Goal: Information Seeking & Learning: Learn about a topic

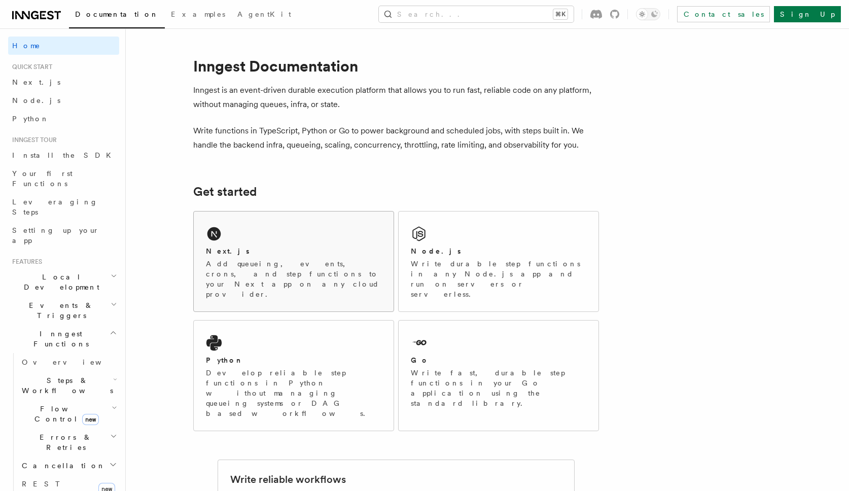
click at [245, 237] on div "Next.js Add queueing, events, crons, and step functions to your Next app on any…" at bounding box center [294, 261] width 200 height 100
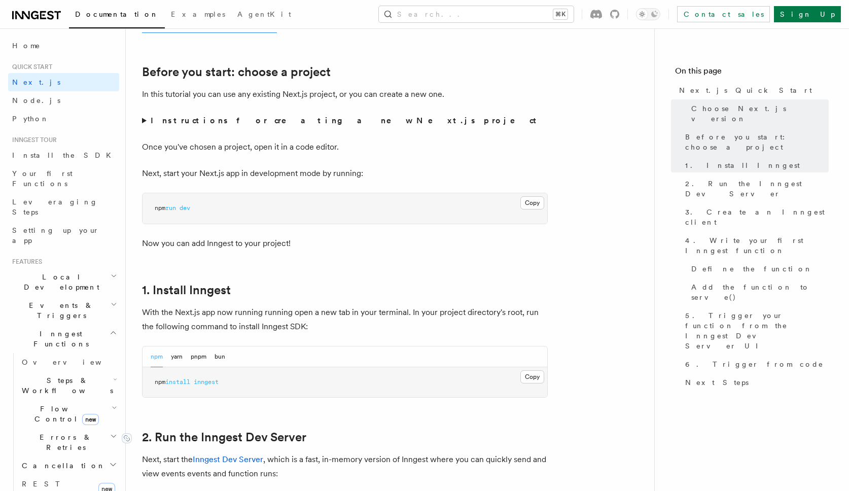
scroll to position [323, 0]
click at [198, 356] on button "pnpm" at bounding box center [199, 356] width 16 height 21
click at [199, 383] on span "inngest" at bounding box center [195, 381] width 25 height 7
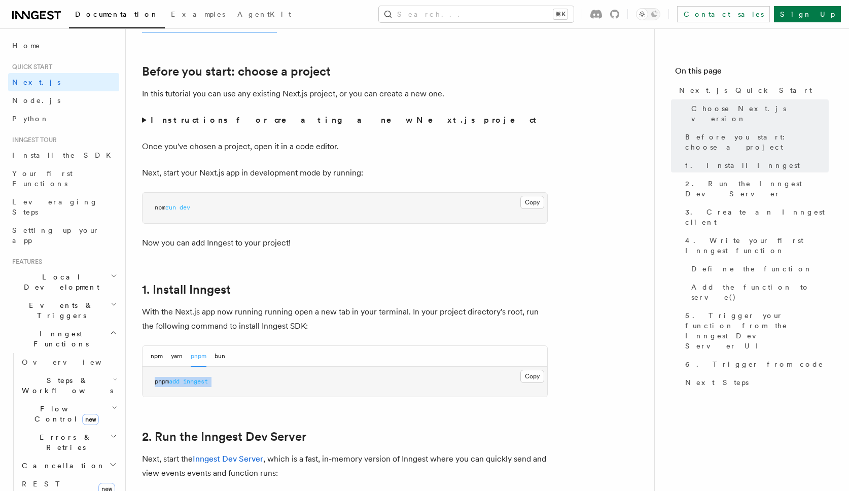
copy article "pnpm add inngest"
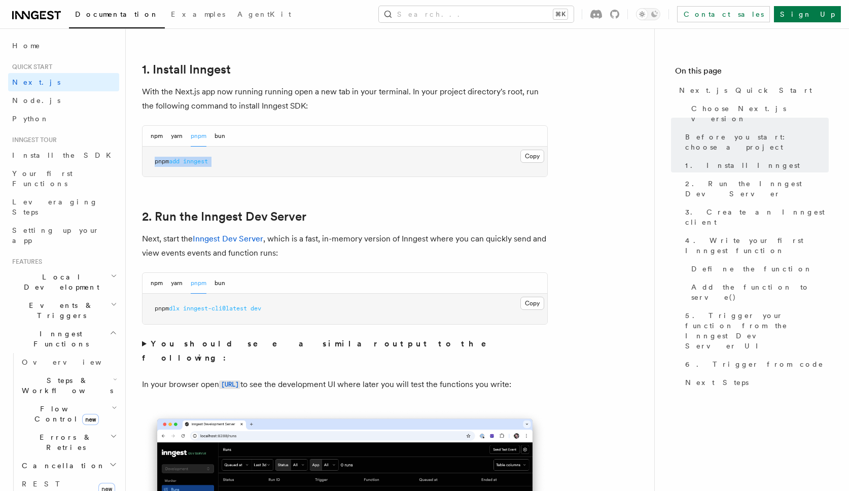
scroll to position [562, 0]
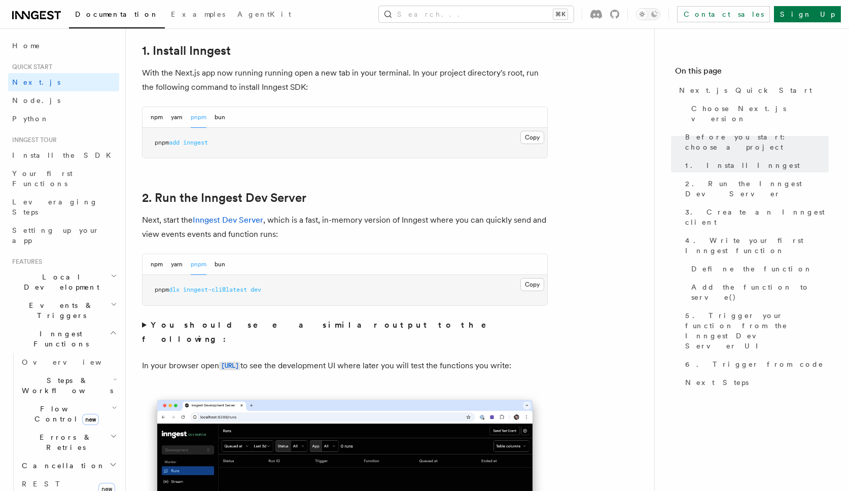
click at [227, 289] on span "inngest-cli@latest" at bounding box center [215, 289] width 64 height 7
copy div "pnpm dlx inngest-cli@latest dev"
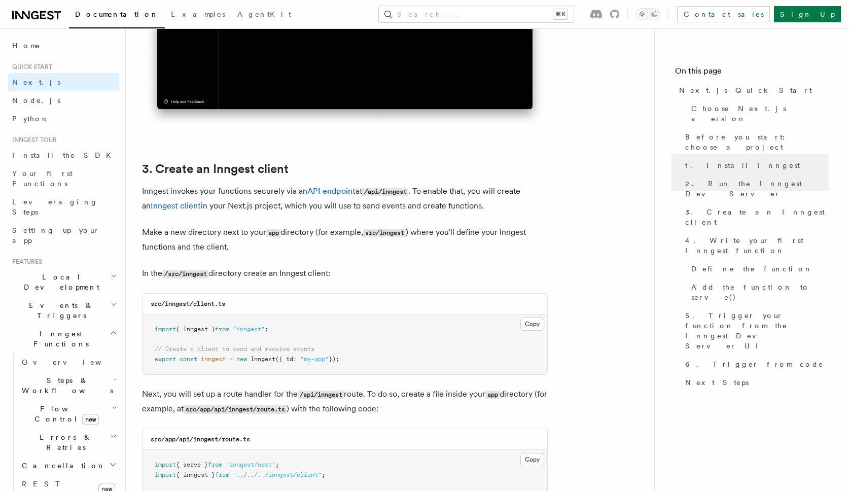
scroll to position [1127, 0]
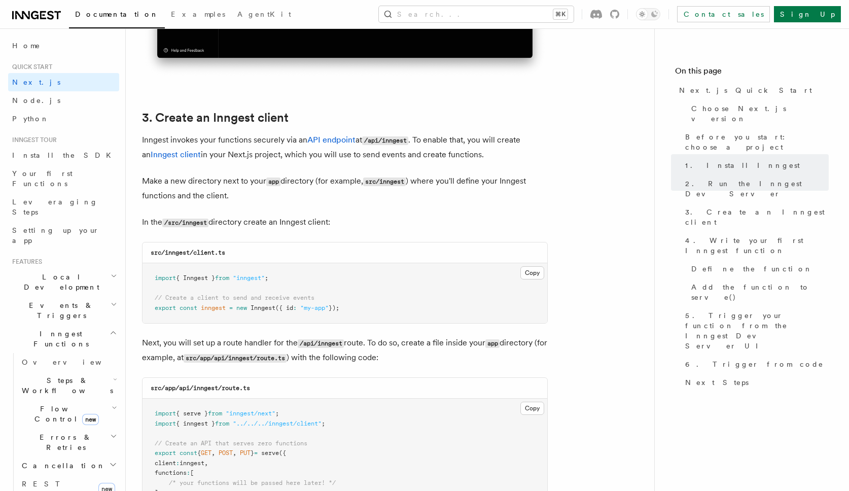
click at [170, 253] on code "src/inngest/client.ts" at bounding box center [188, 252] width 75 height 7
copy code "inngest"
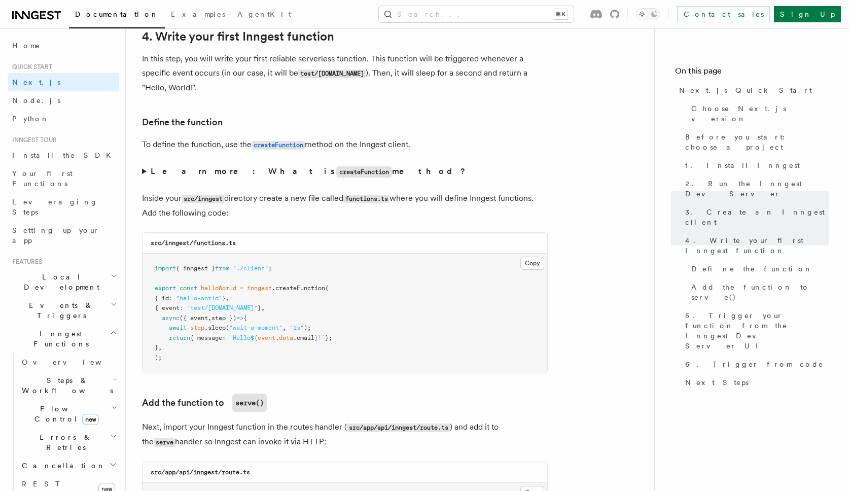
scroll to position [1651, 0]
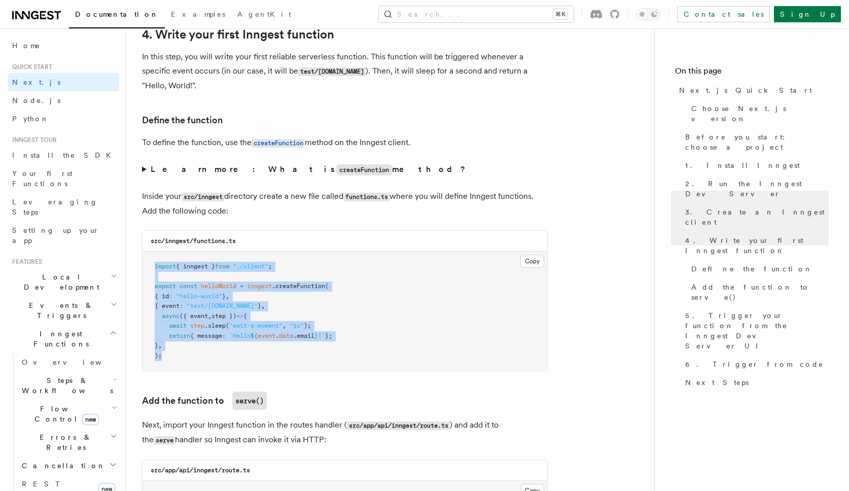
drag, startPoint x: 139, startPoint y: 332, endPoint x: 134, endPoint y: 264, distance: 68.2
copy code "import { inngest } from "./client" ; export const helloWorld = inngest .createF…"
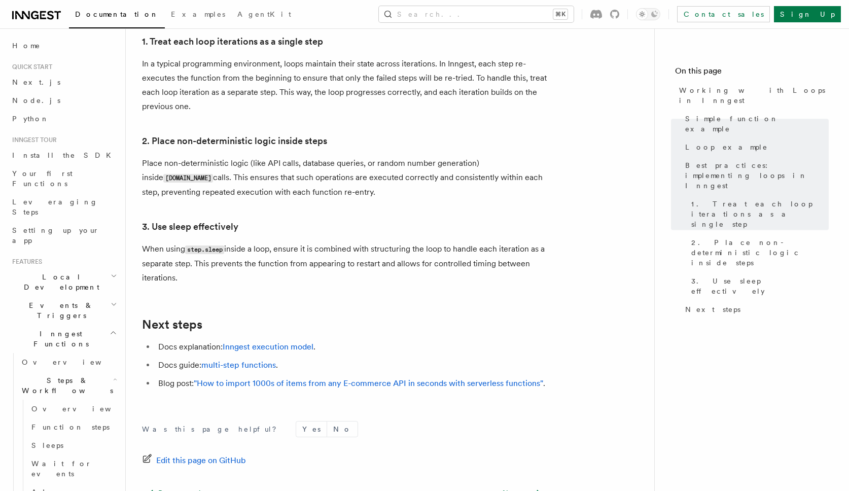
scroll to position [1738, 0]
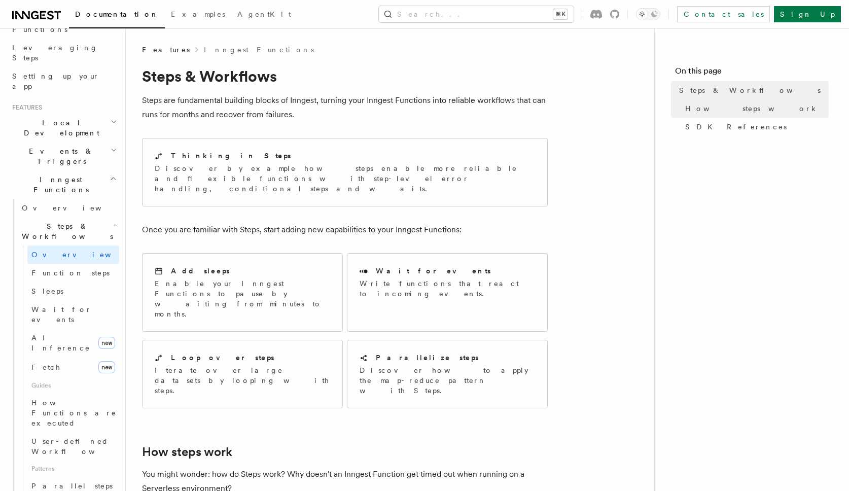
scroll to position [156, 0]
click at [61, 480] on span "Parallel steps" at bounding box center [71, 484] width 81 height 8
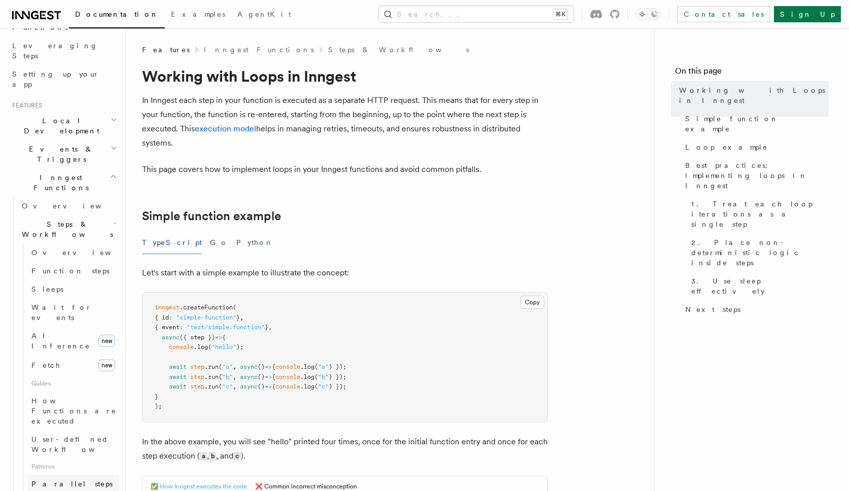
click at [65, 479] on span "Parallel steps" at bounding box center [71, 484] width 81 height 10
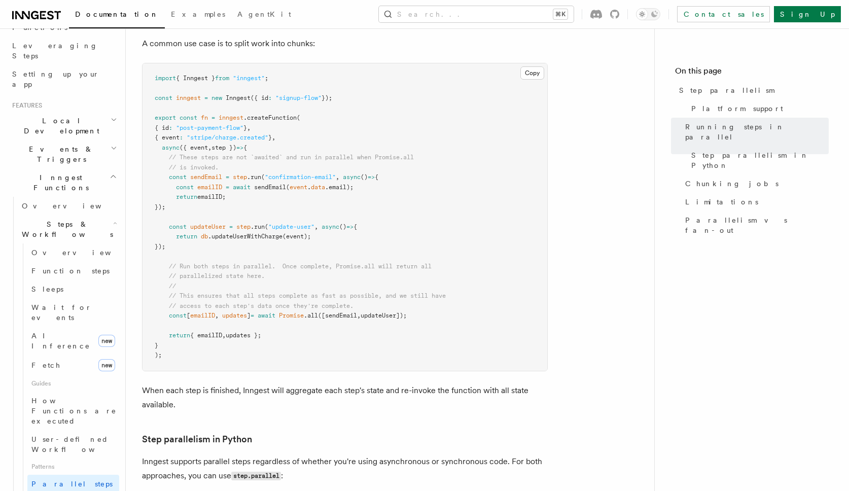
scroll to position [317, 0]
click at [52, 396] on span "How Functions are executed" at bounding box center [73, 410] width 85 height 28
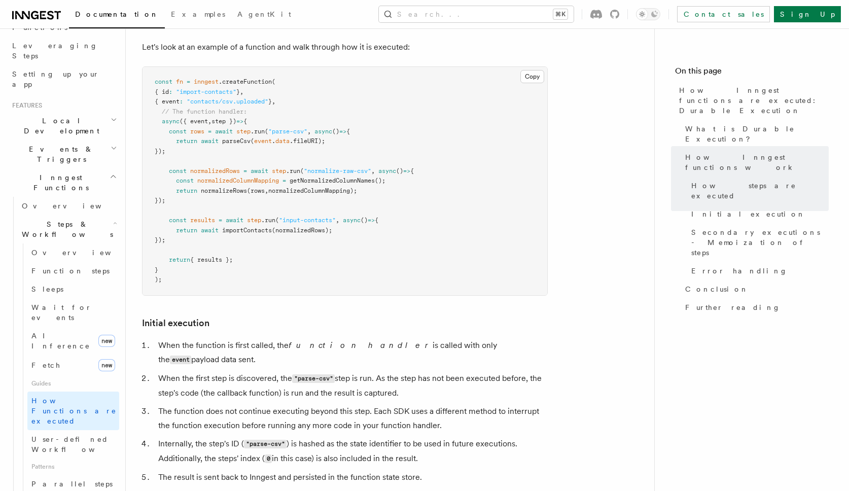
scroll to position [972, 0]
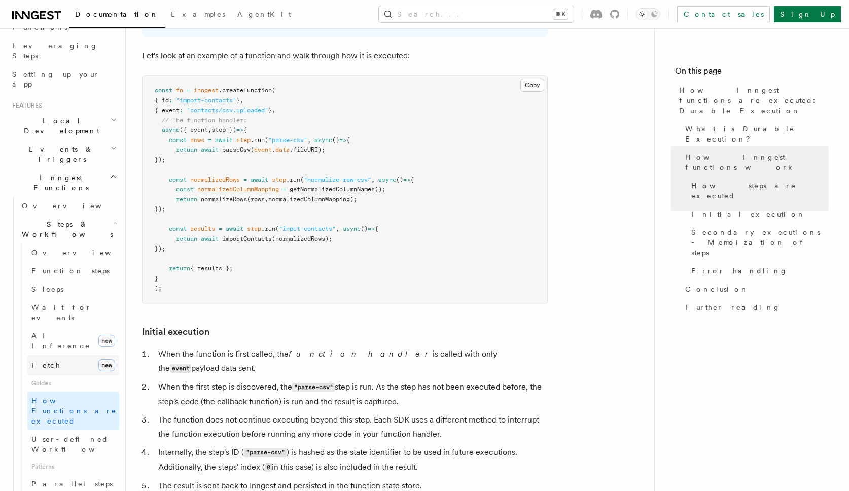
click at [86, 355] on link "Fetch new" at bounding box center [73, 365] width 92 height 20
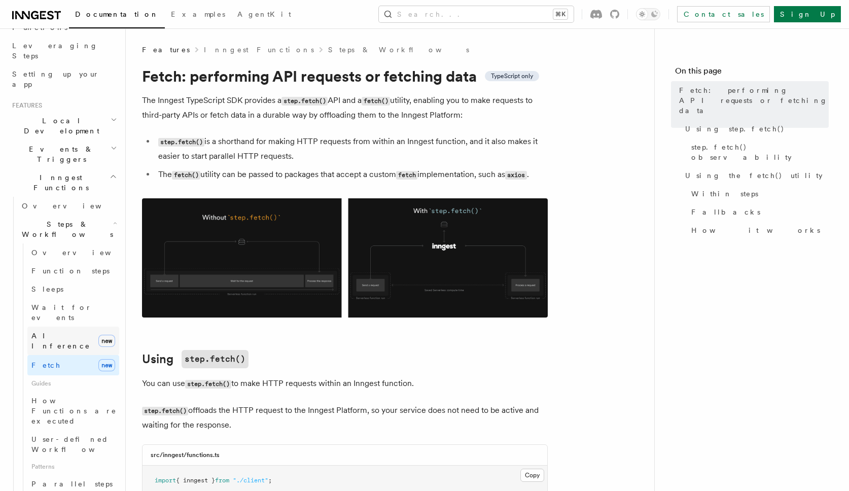
click at [69, 326] on link "AI Inference new" at bounding box center [73, 340] width 92 height 28
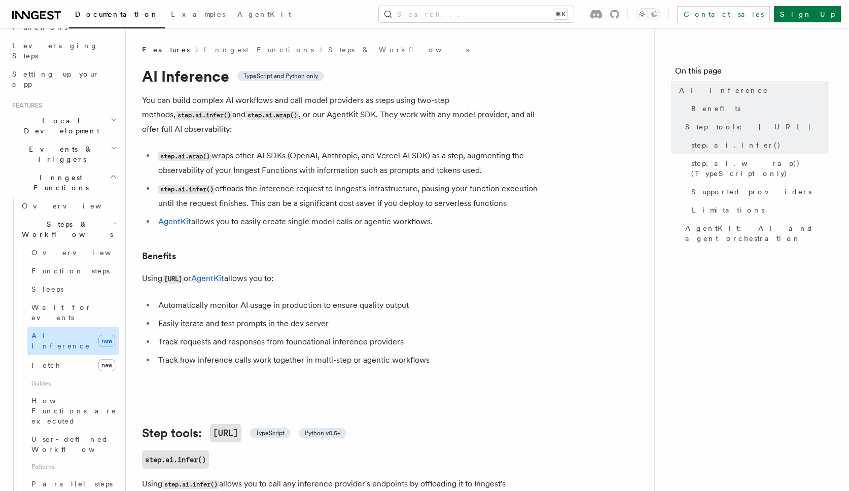
click at [65, 326] on link "AI Inference new" at bounding box center [73, 340] width 92 height 28
click at [65, 303] on span "Wait for events" at bounding box center [61, 312] width 60 height 18
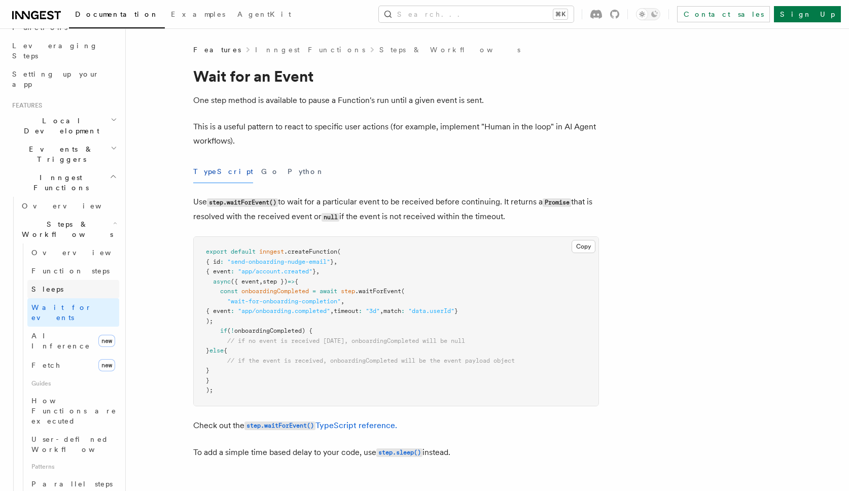
click at [70, 280] on link "Sleeps" at bounding box center [73, 289] width 92 height 18
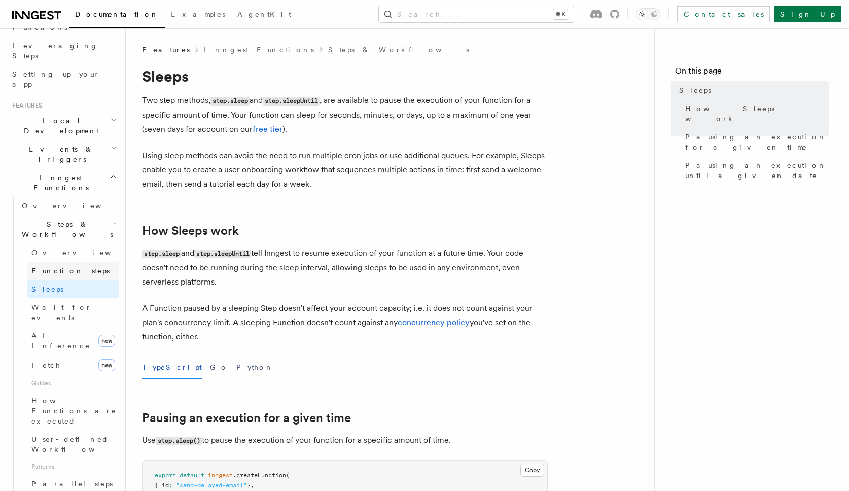
click at [83, 262] on link "Function steps" at bounding box center [73, 271] width 92 height 18
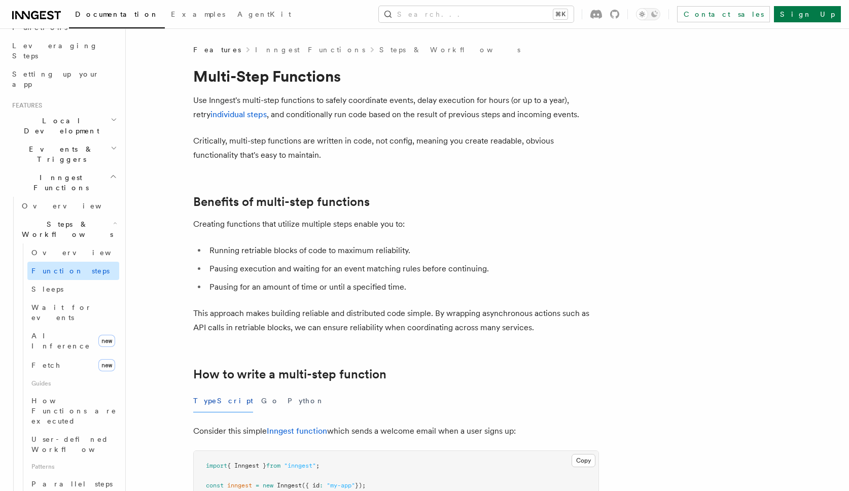
click at [85, 262] on link "Function steps" at bounding box center [73, 271] width 92 height 18
click at [85, 243] on link "Overview" at bounding box center [73, 252] width 92 height 18
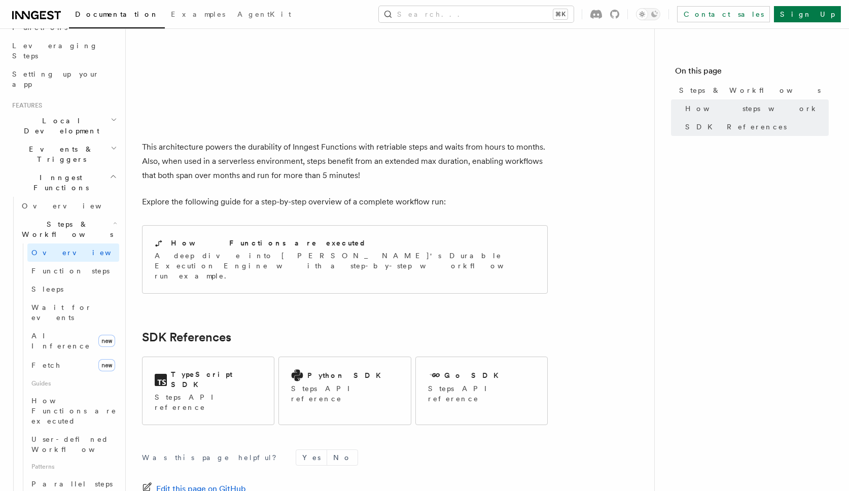
scroll to position [963, 0]
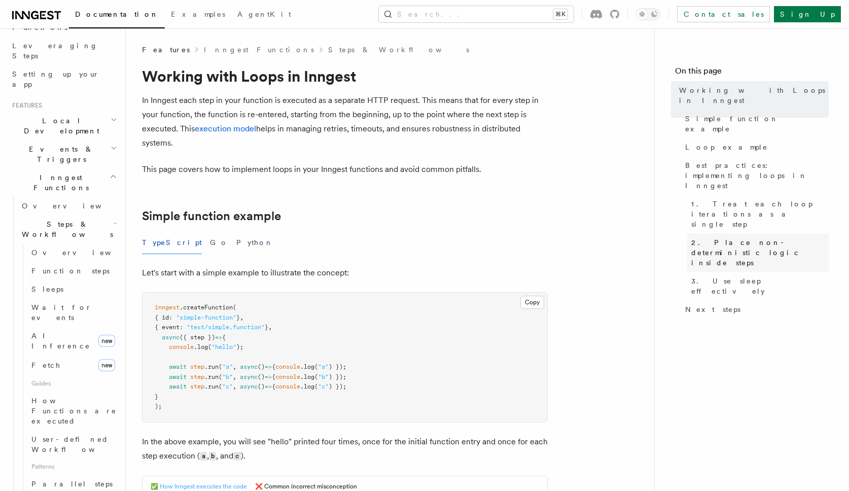
click at [698, 237] on span "2. Place non-deterministic logic inside steps" at bounding box center [759, 252] width 137 height 30
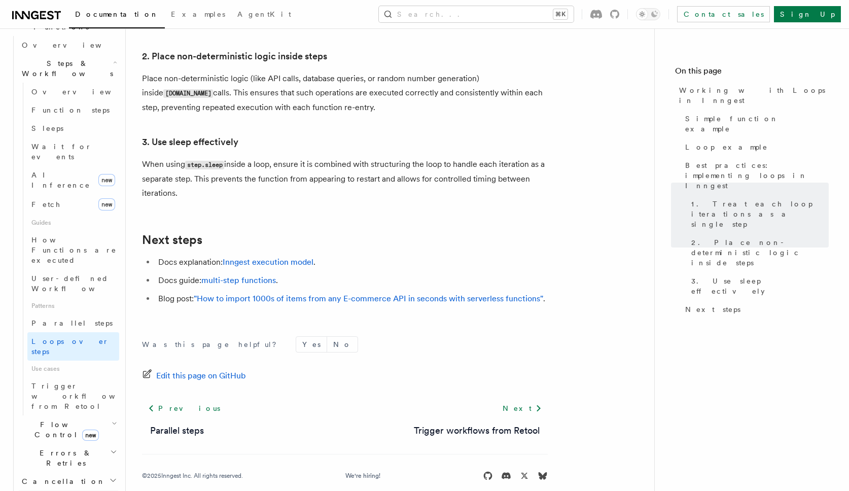
scroll to position [318, 0]
click at [43, 414] on h2 "Flow Control new" at bounding box center [68, 428] width 101 height 28
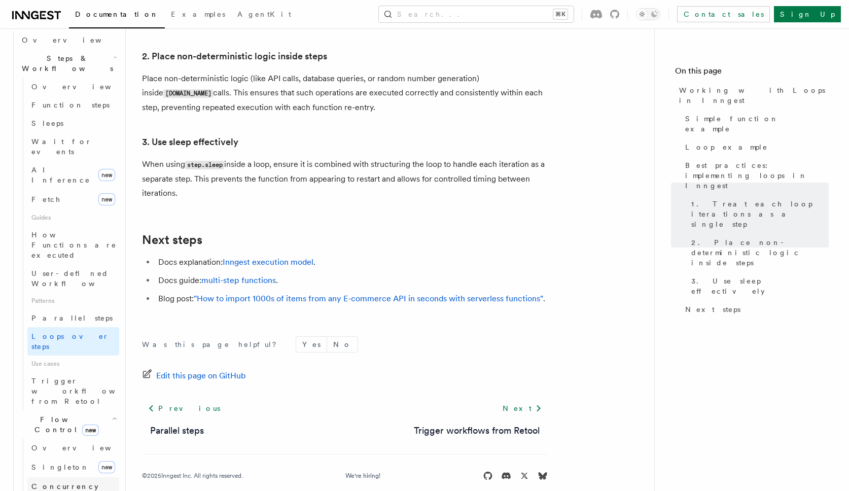
click at [65, 482] on span "Concurrency" at bounding box center [64, 486] width 67 height 8
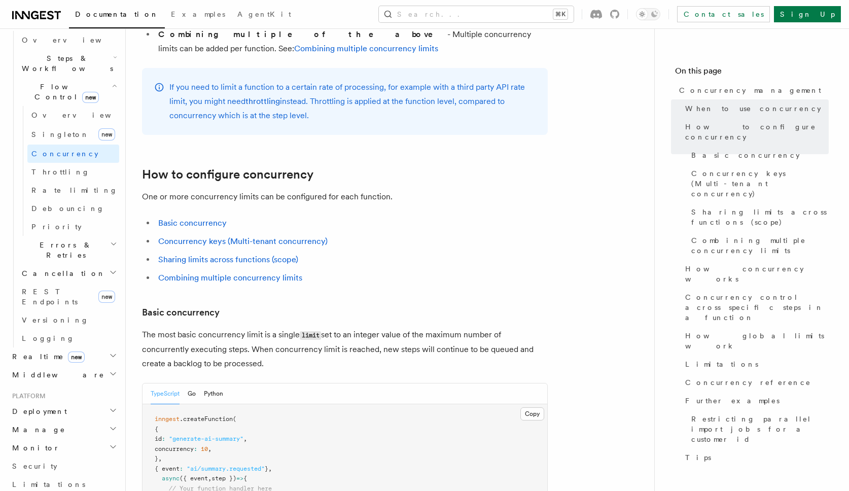
scroll to position [427, 0]
click at [709, 260] on link "How concurrency works" at bounding box center [755, 274] width 148 height 28
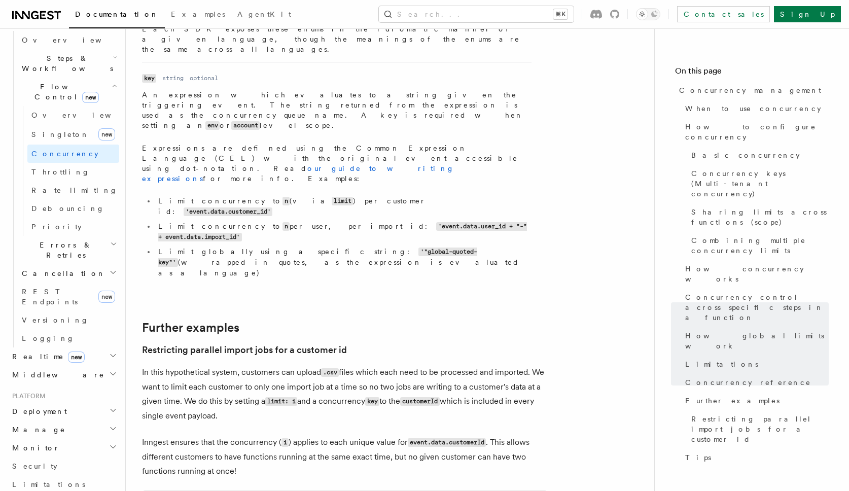
scroll to position [4038, 0]
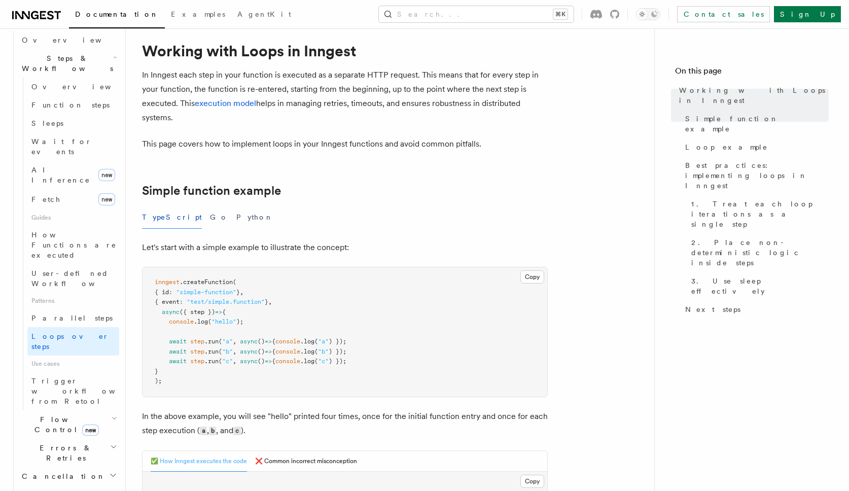
scroll to position [963, 0]
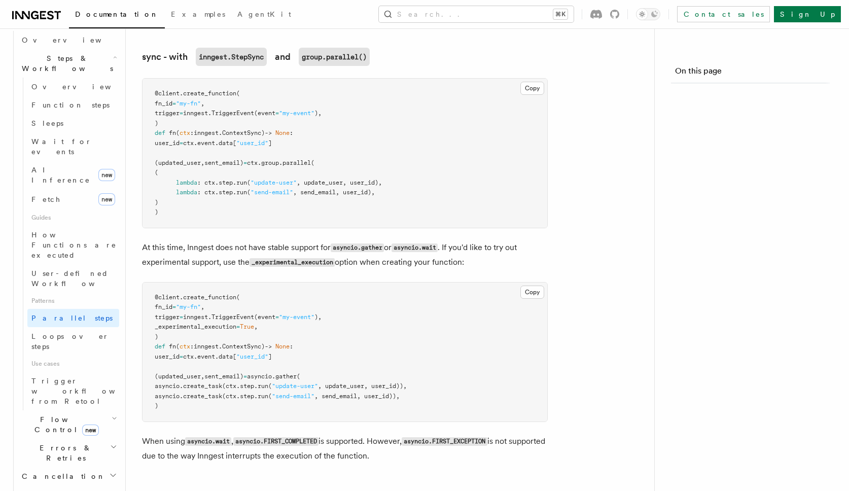
scroll to position [317, 0]
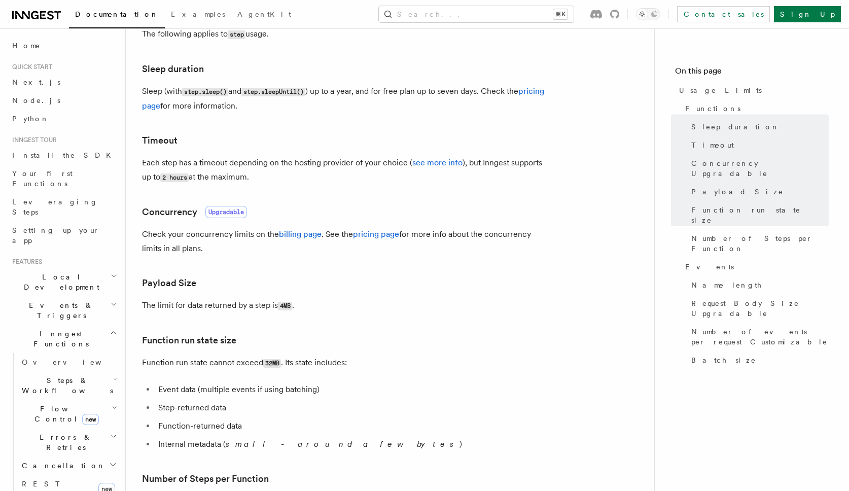
scroll to position [126, 0]
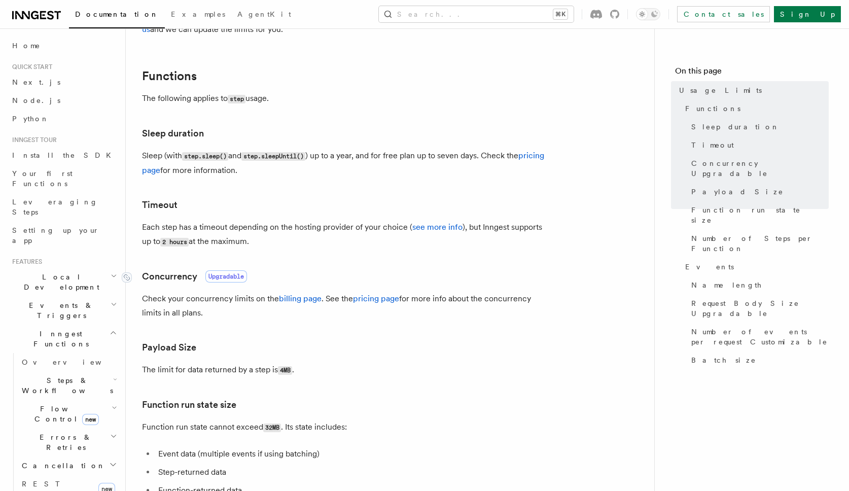
click at [228, 273] on span "Upgradable" at bounding box center [226, 276] width 42 height 12
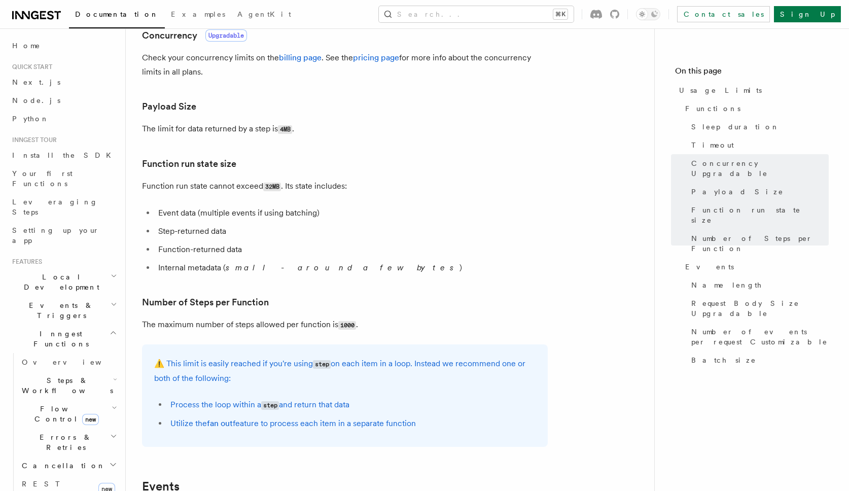
scroll to position [374, 0]
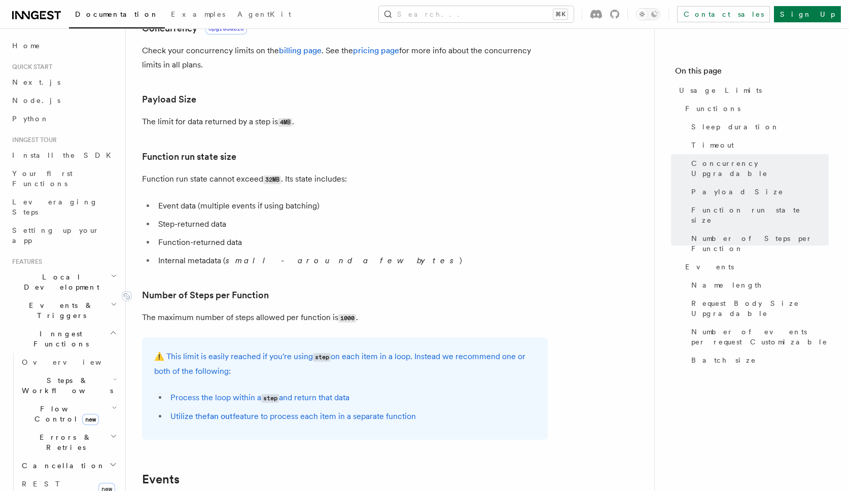
click at [218, 295] on link "Number of Steps per Function" at bounding box center [205, 295] width 127 height 14
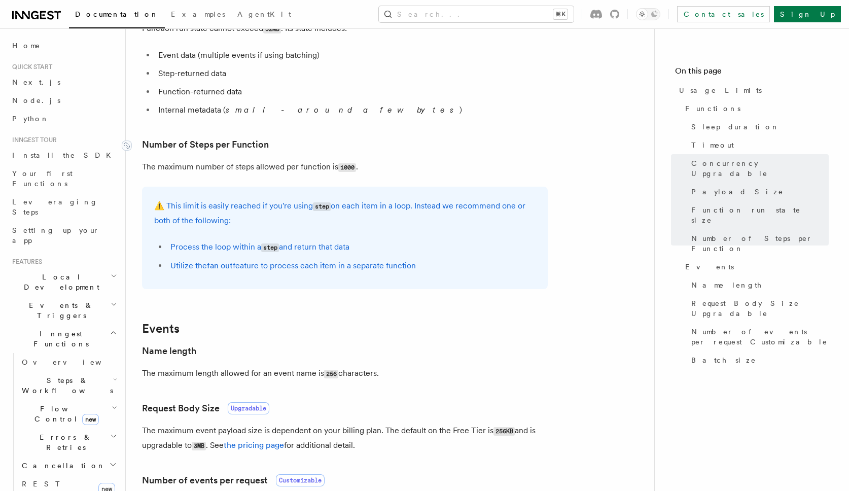
click at [218, 295] on article "Platform Usage Limits We have put some limits on the service to make sure we pr…" at bounding box center [390, 215] width 496 height 1391
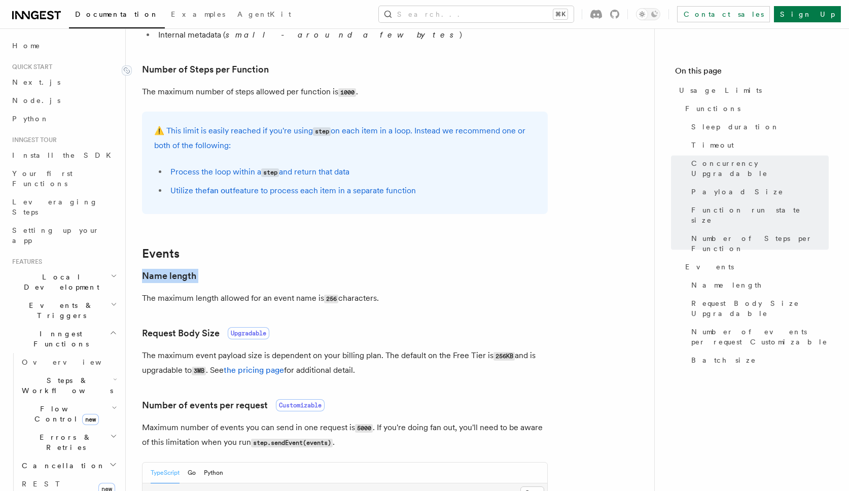
click at [218, 295] on article "Platform Usage Limits We have put some limits on the service to make sure we pr…" at bounding box center [390, 140] width 496 height 1391
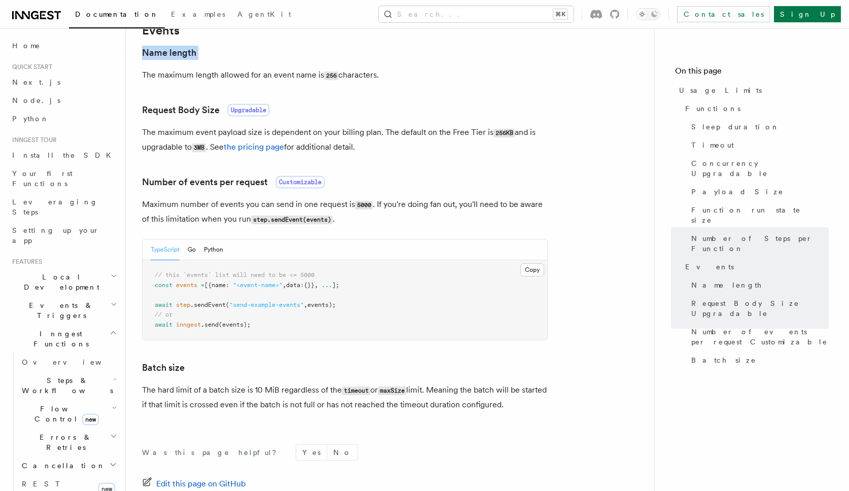
scroll to position [828, 0]
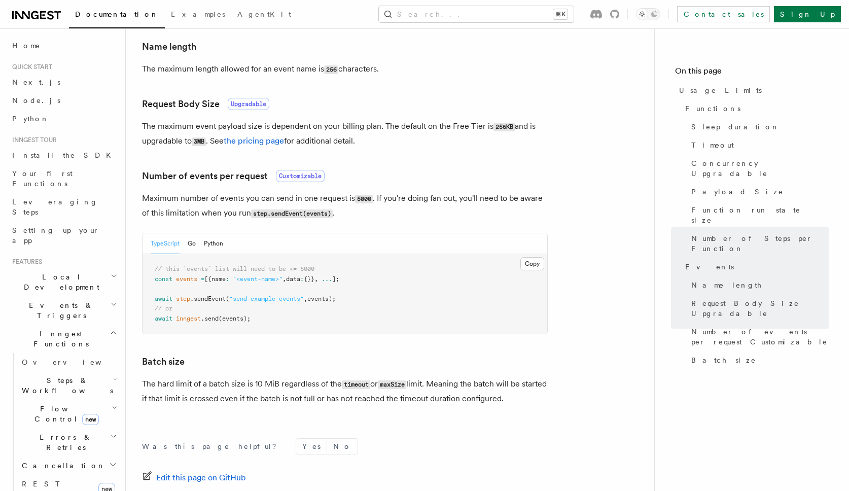
click at [211, 301] on span ".sendEvent" at bounding box center [207, 298] width 35 height 7
click at [283, 216] on code "step.sendEvent(events)" at bounding box center [292, 213] width 82 height 9
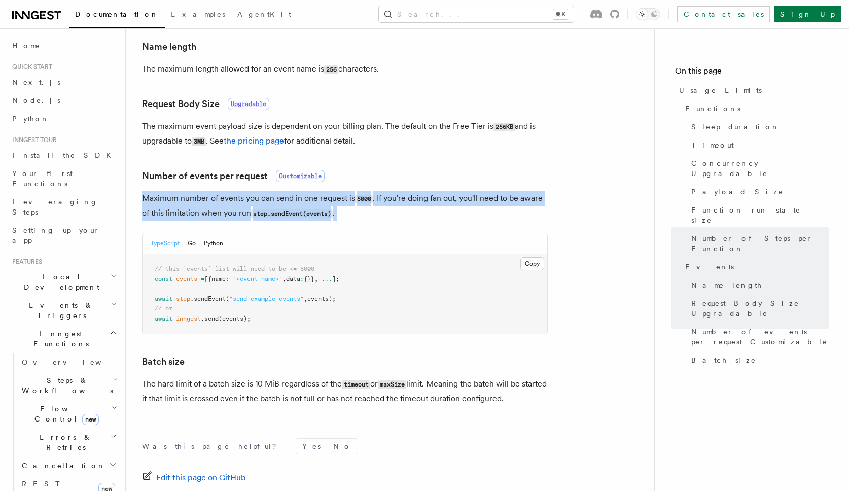
click at [283, 216] on code "step.sendEvent(events)" at bounding box center [292, 213] width 82 height 9
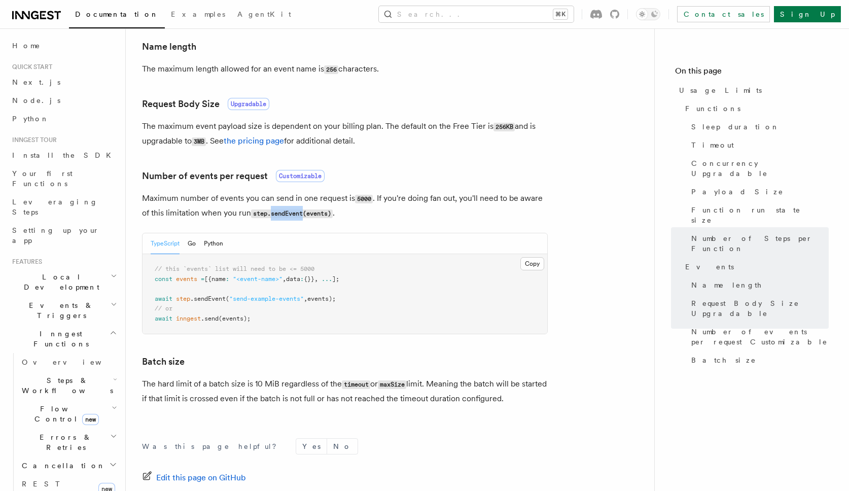
click at [283, 216] on code "step.sendEvent(events)" at bounding box center [292, 213] width 82 height 9
click at [190, 178] on link "Number of events per request Customizable" at bounding box center [233, 176] width 183 height 14
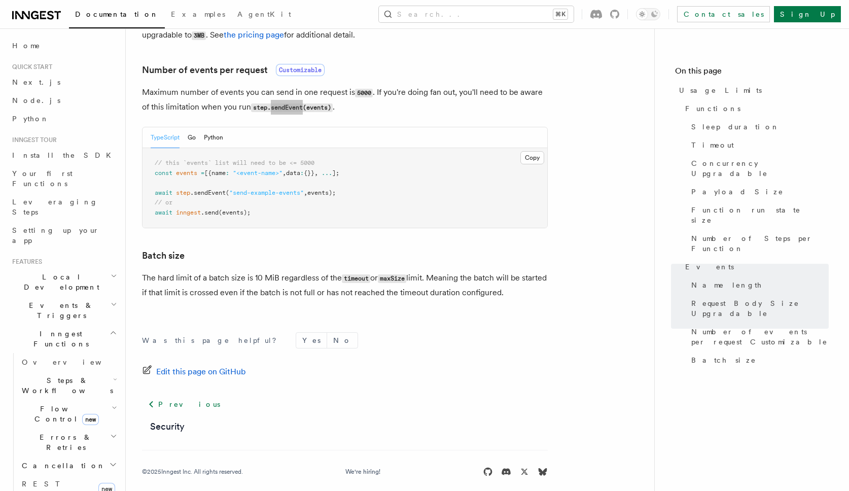
scroll to position [933, 0]
click at [207, 195] on span ".sendEvent" at bounding box center [207, 193] width 35 height 7
drag, startPoint x: 198, startPoint y: 194, endPoint x: 227, endPoint y: 192, distance: 29.0
click at [227, 192] on span "await step .sendEvent ( "send-example-events" , events);" at bounding box center [245, 193] width 181 height 7
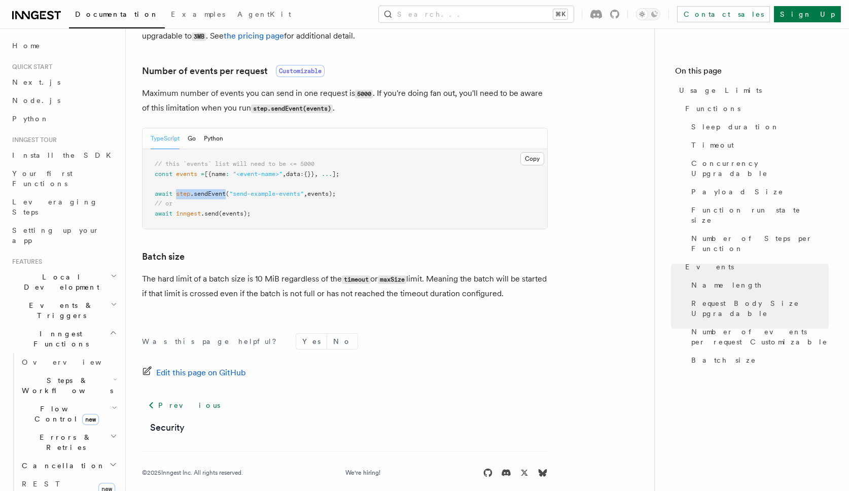
copy span "step .sendEvent"
click at [217, 194] on span ".sendEvent" at bounding box center [207, 193] width 35 height 7
drag, startPoint x: 181, startPoint y: 195, endPoint x: 226, endPoint y: 193, distance: 45.2
click at [226, 193] on span "await step .sendEvent ( "send-example-events" , events);" at bounding box center [245, 193] width 181 height 7
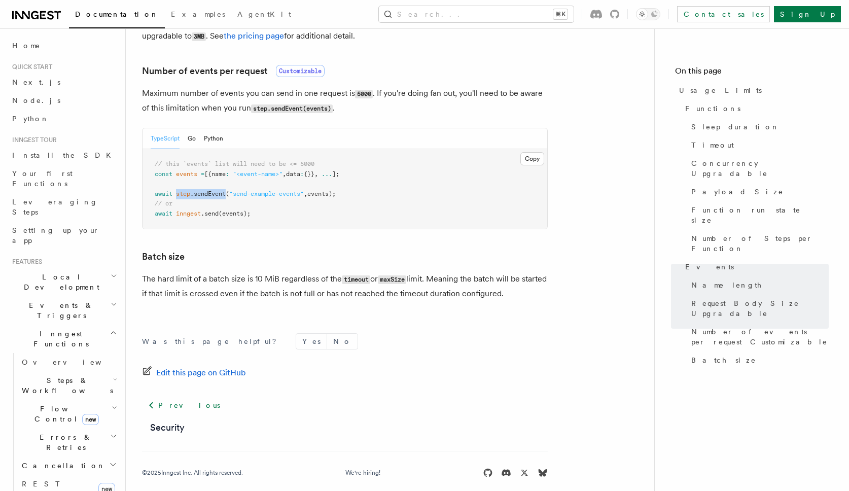
copy span "step .sendEvent"
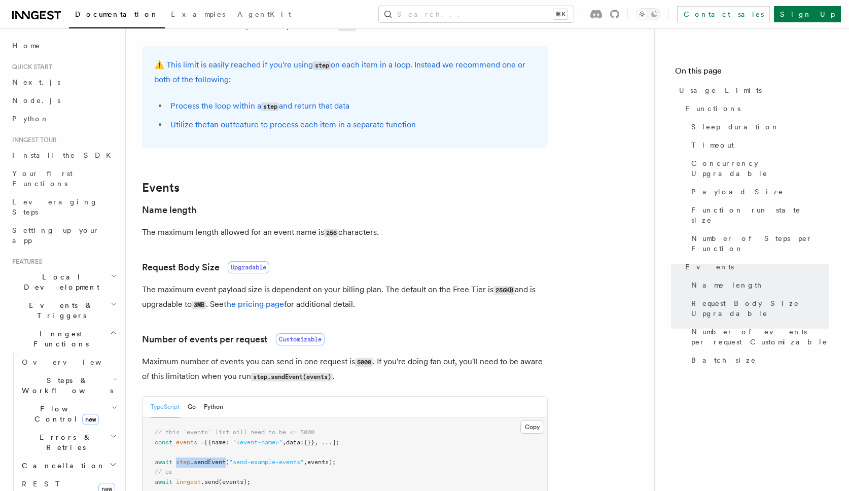
scroll to position [584, 0]
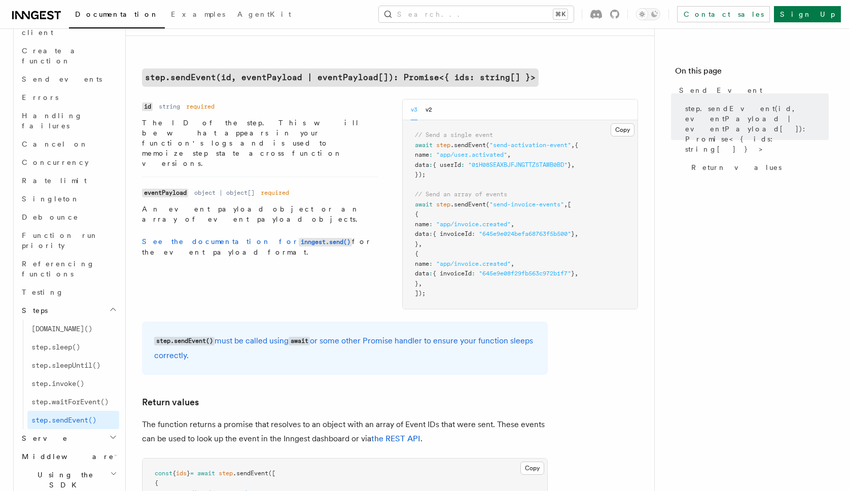
scroll to position [148, 0]
